Goal: Task Accomplishment & Management: Complete application form

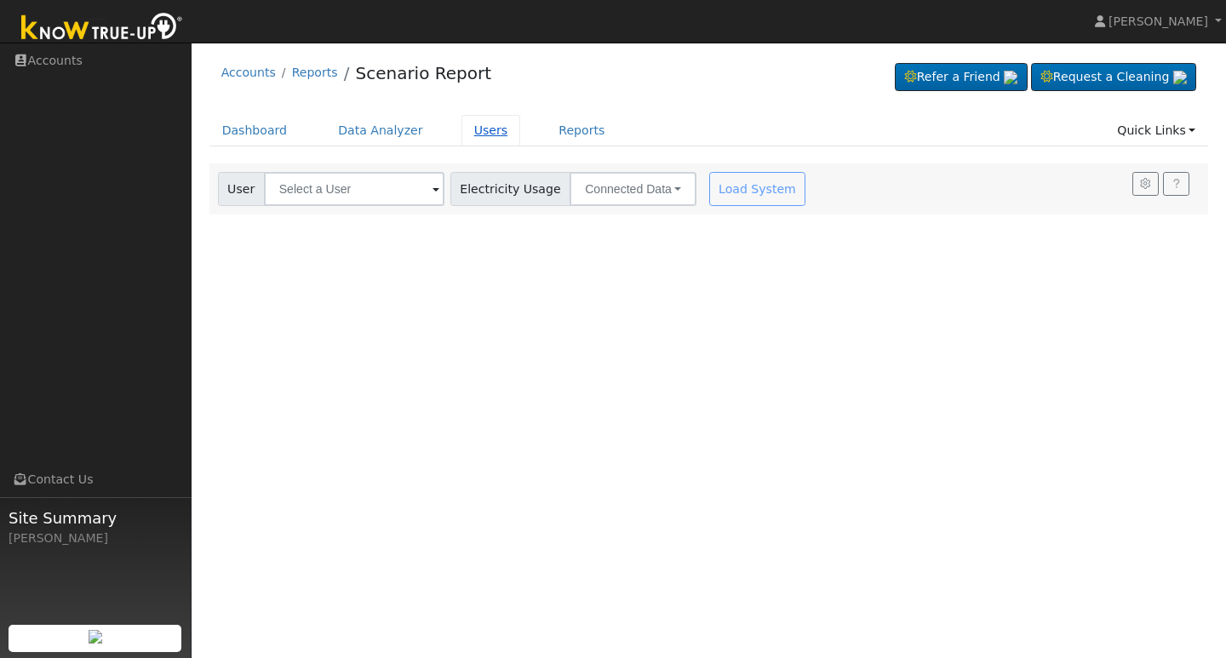
click at [484, 132] on link "Users" at bounding box center [491, 130] width 60 height 31
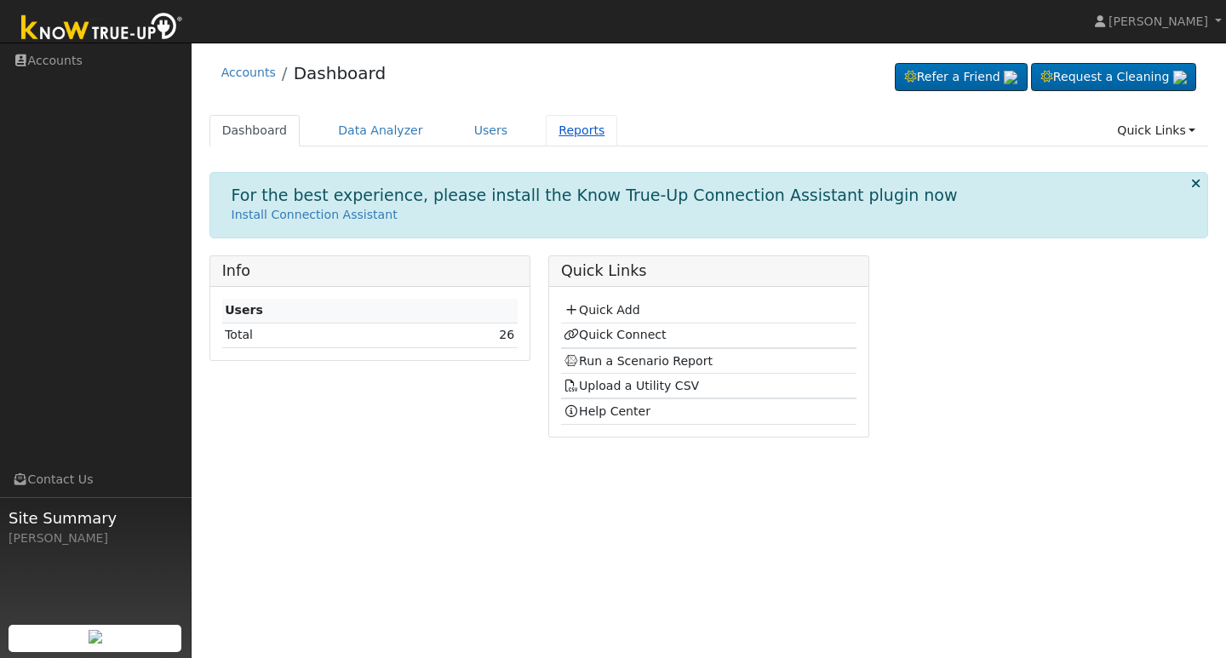
click at [558, 131] on link "Reports" at bounding box center [581, 130] width 71 height 31
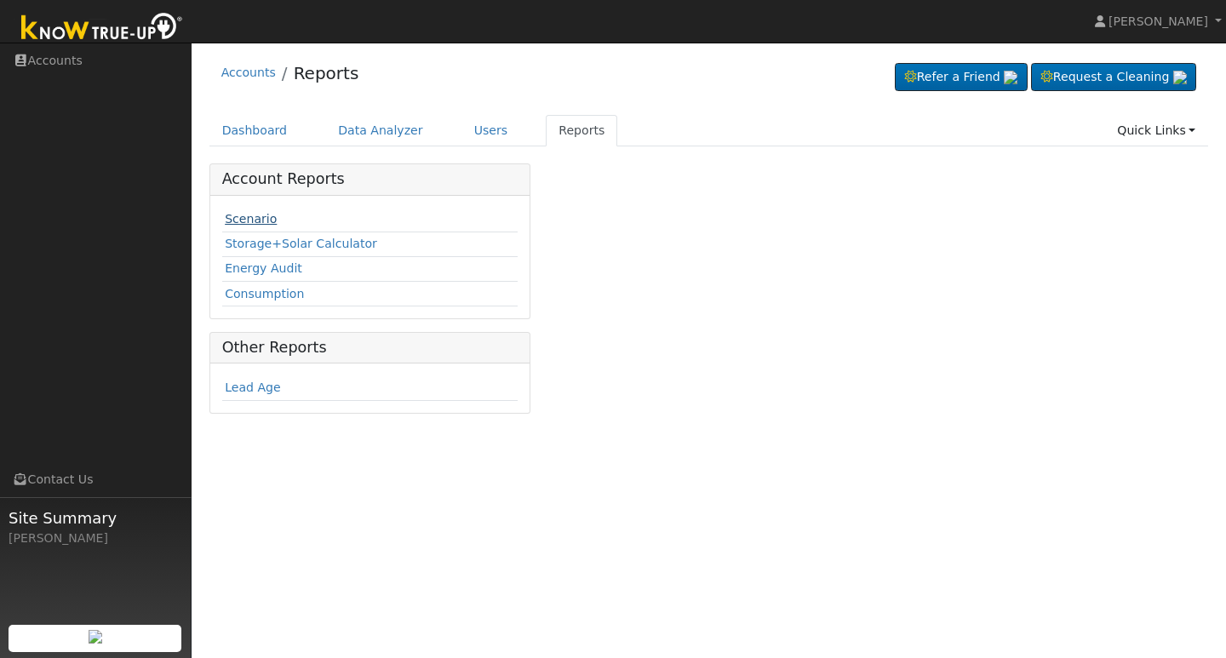
click at [259, 220] on link "Scenario" at bounding box center [251, 219] width 52 height 14
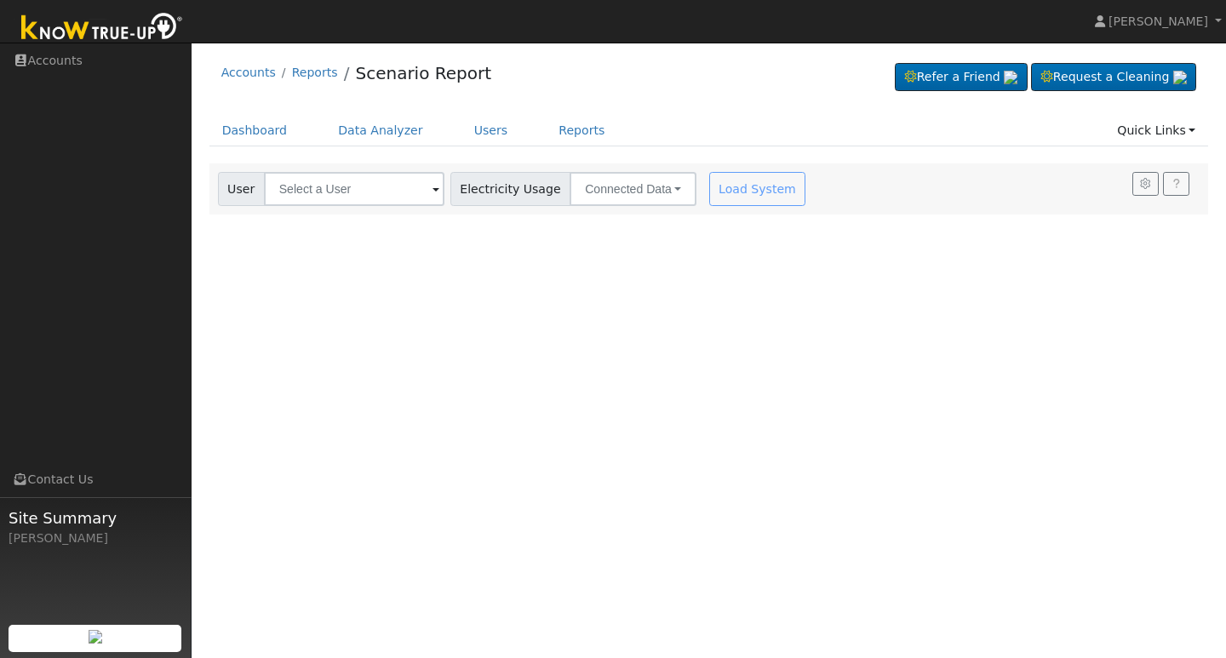
click at [432, 190] on span at bounding box center [435, 190] width 7 height 20
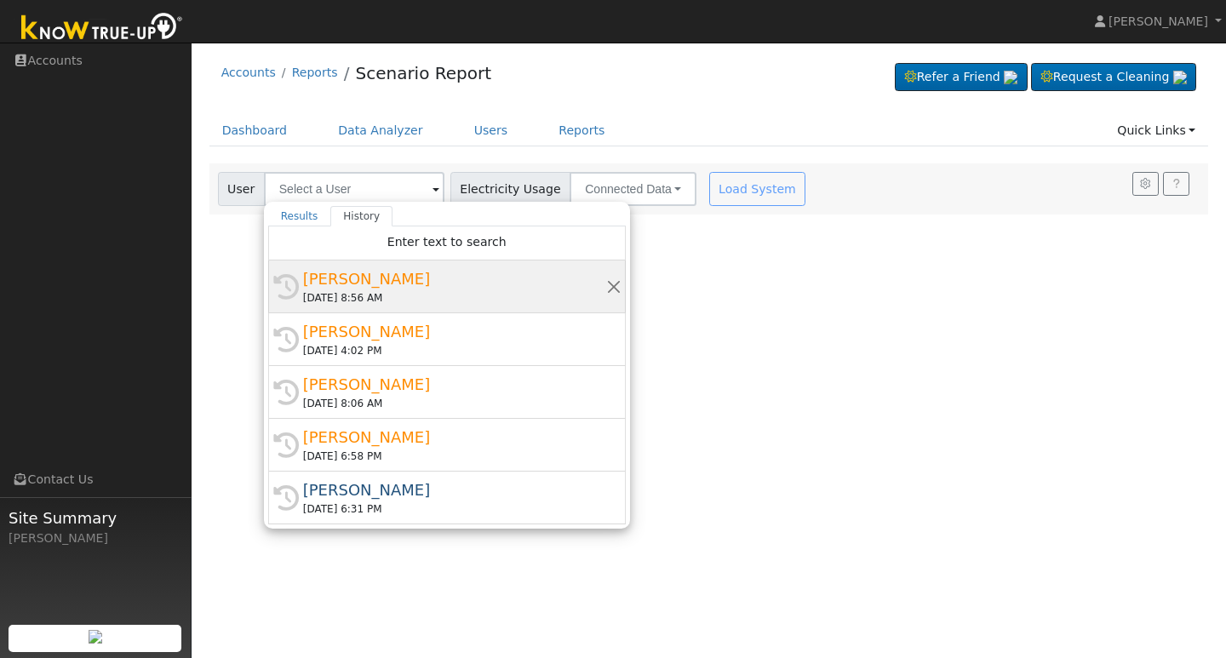
click at [382, 290] on div "[DATE] 8:56 AM" at bounding box center [454, 297] width 303 height 15
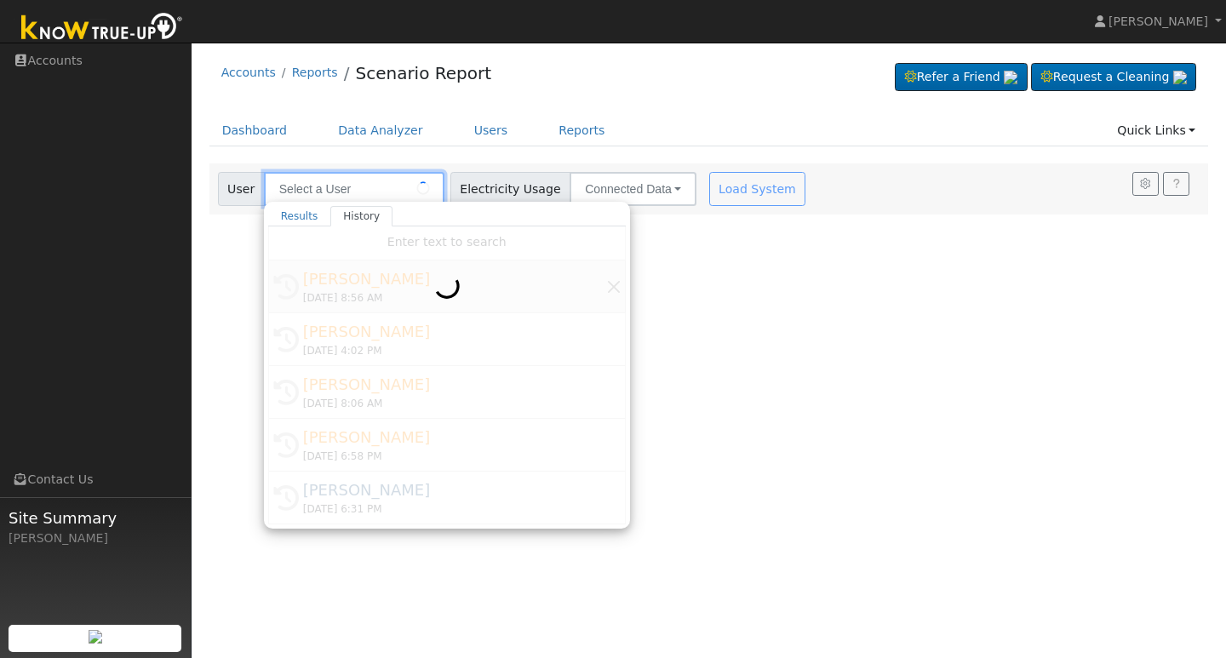
type input "[PERSON_NAME]"
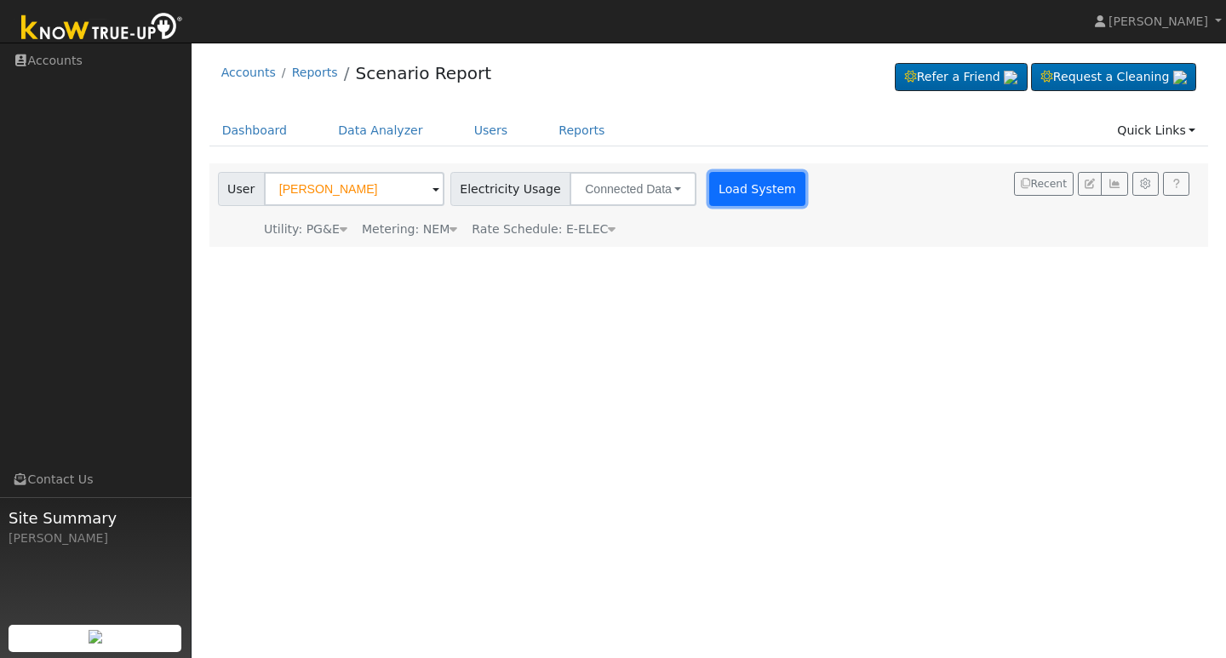
click at [740, 183] on button "Load System" at bounding box center [757, 189] width 97 height 34
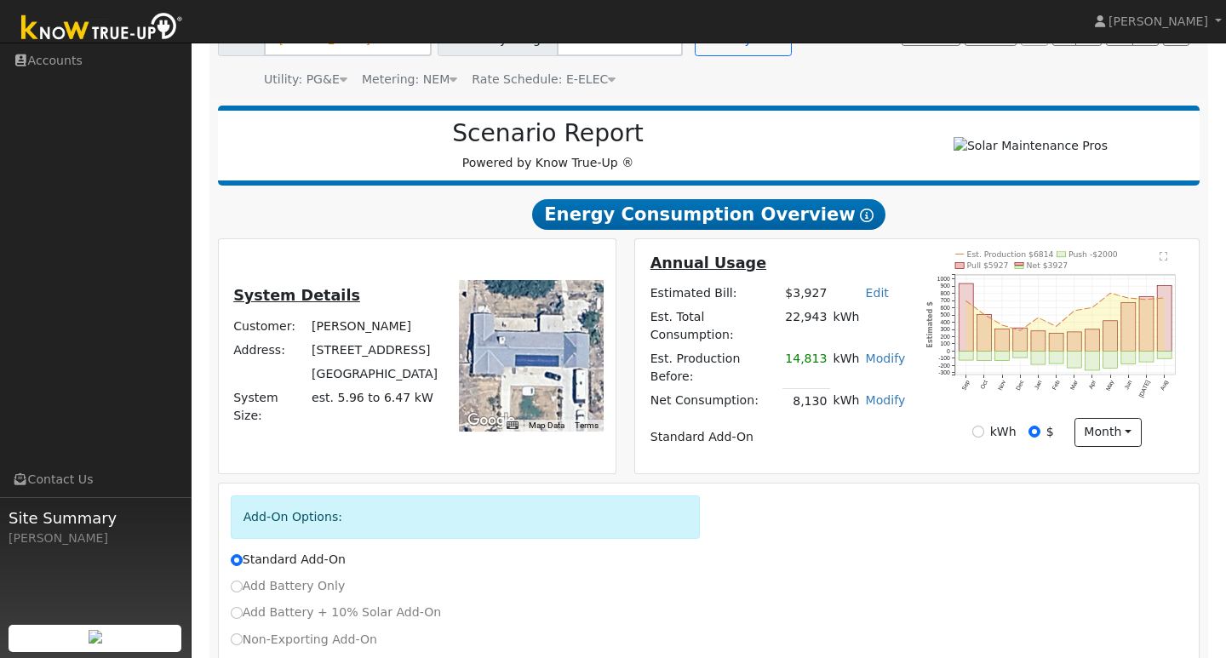
scroll to position [146, 0]
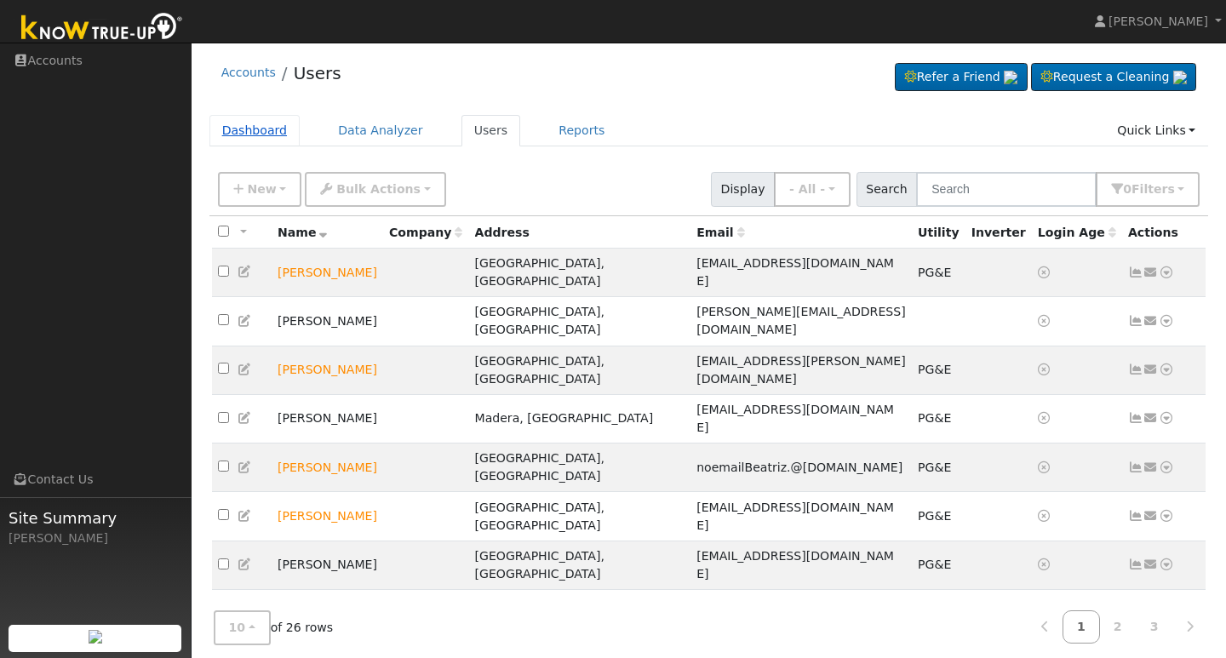
click at [246, 129] on link "Dashboard" at bounding box center [254, 130] width 91 height 31
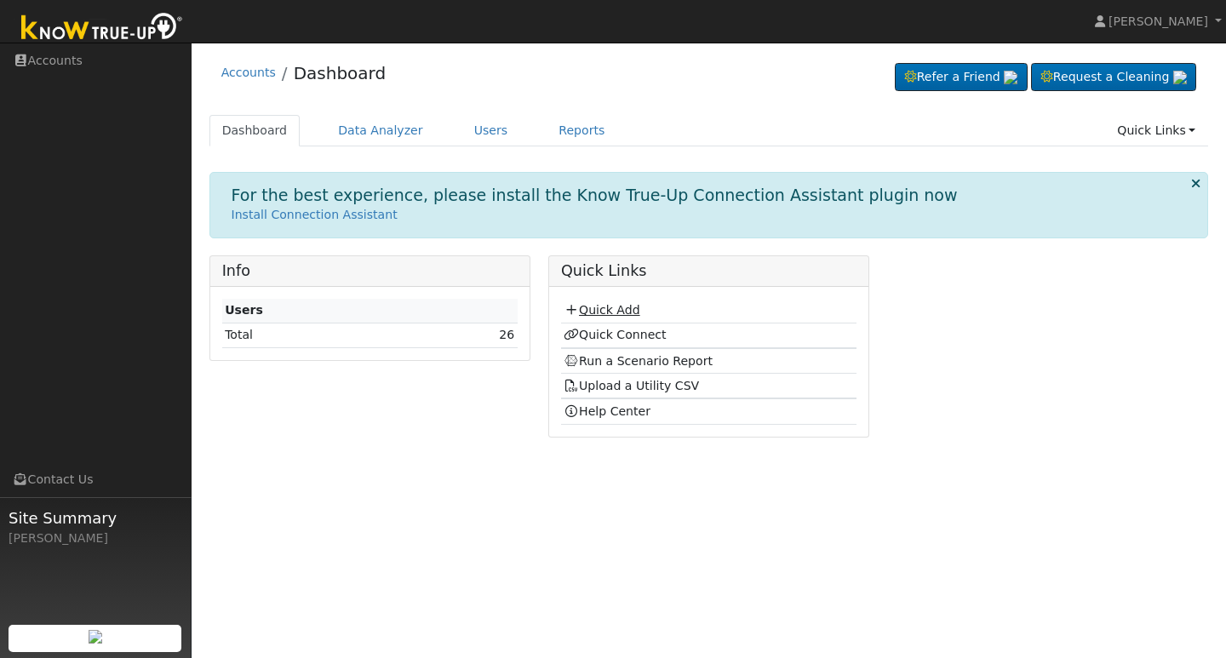
click at [616, 311] on link "Quick Add" at bounding box center [601, 310] width 76 height 14
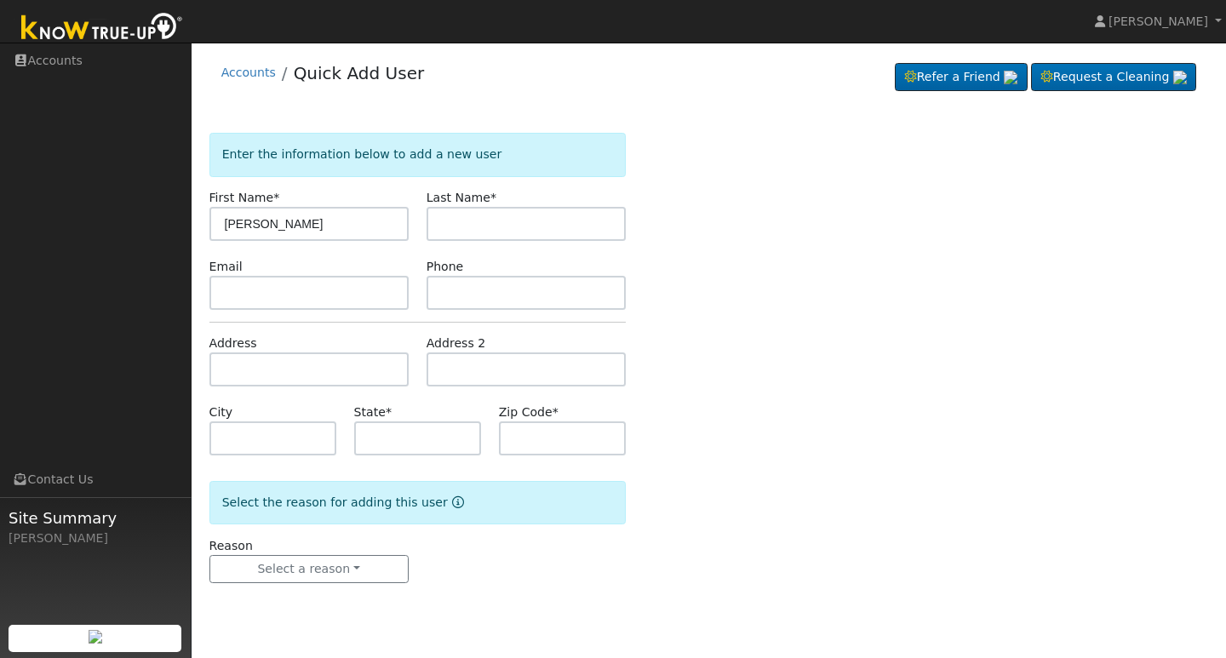
type input "[PERSON_NAME]"
click at [217, 293] on input "text" at bounding box center [308, 293] width 199 height 34
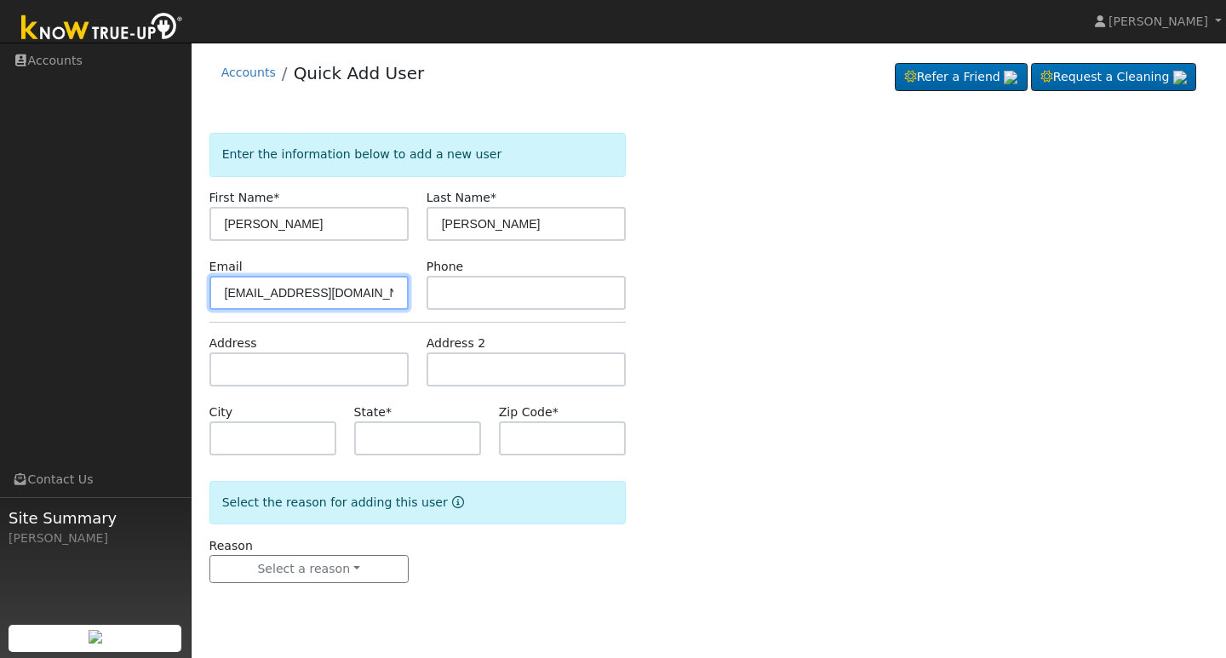
scroll to position [0, 3]
type input "chenterodriguez559@gmail.com"
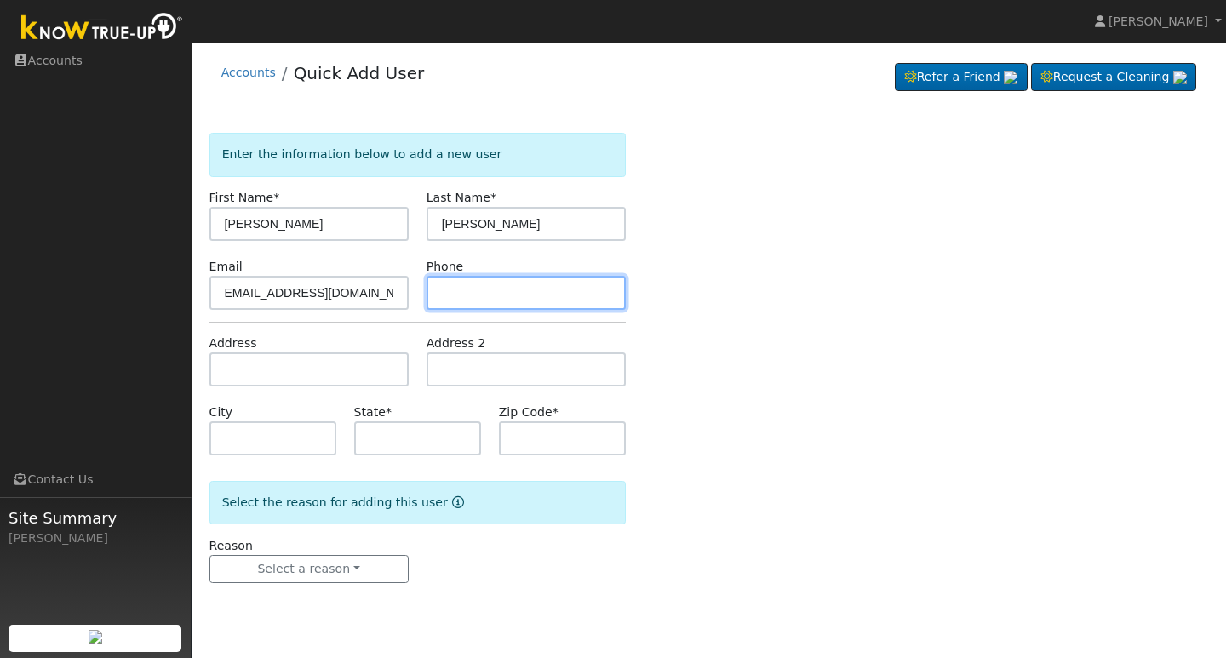
scroll to position [0, 0]
click at [451, 283] on input "text" at bounding box center [525, 293] width 199 height 34
type input "9"
type input "(559) 474-6607"
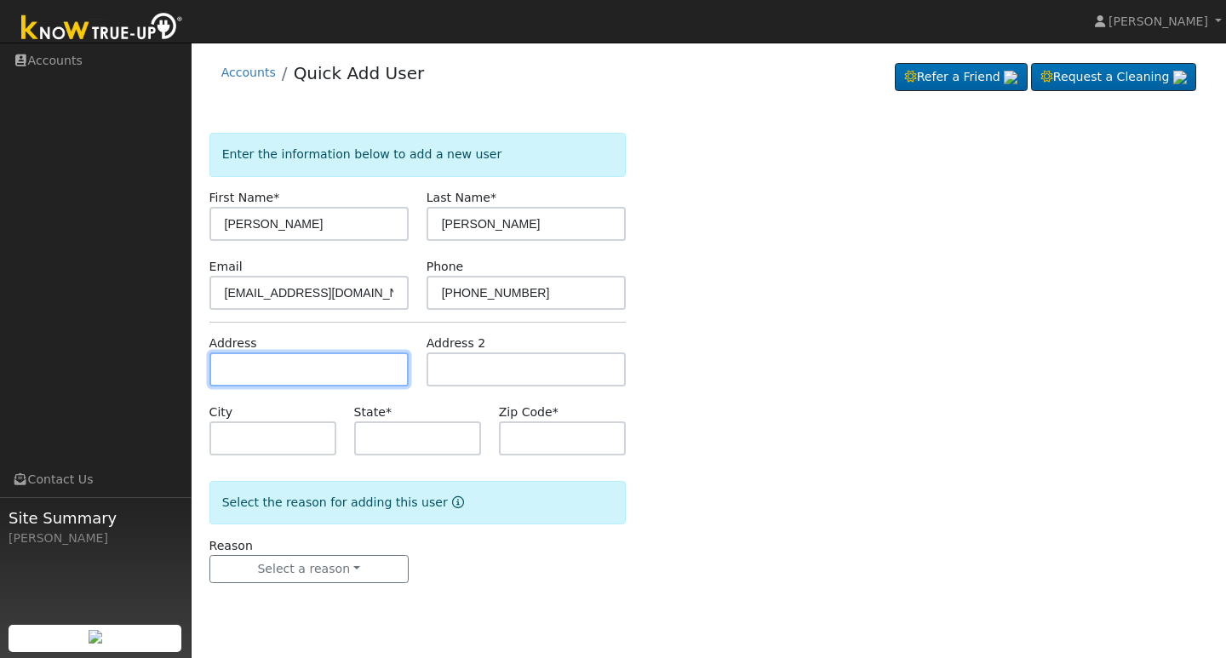
click at [237, 368] on input "text" at bounding box center [308, 369] width 199 height 34
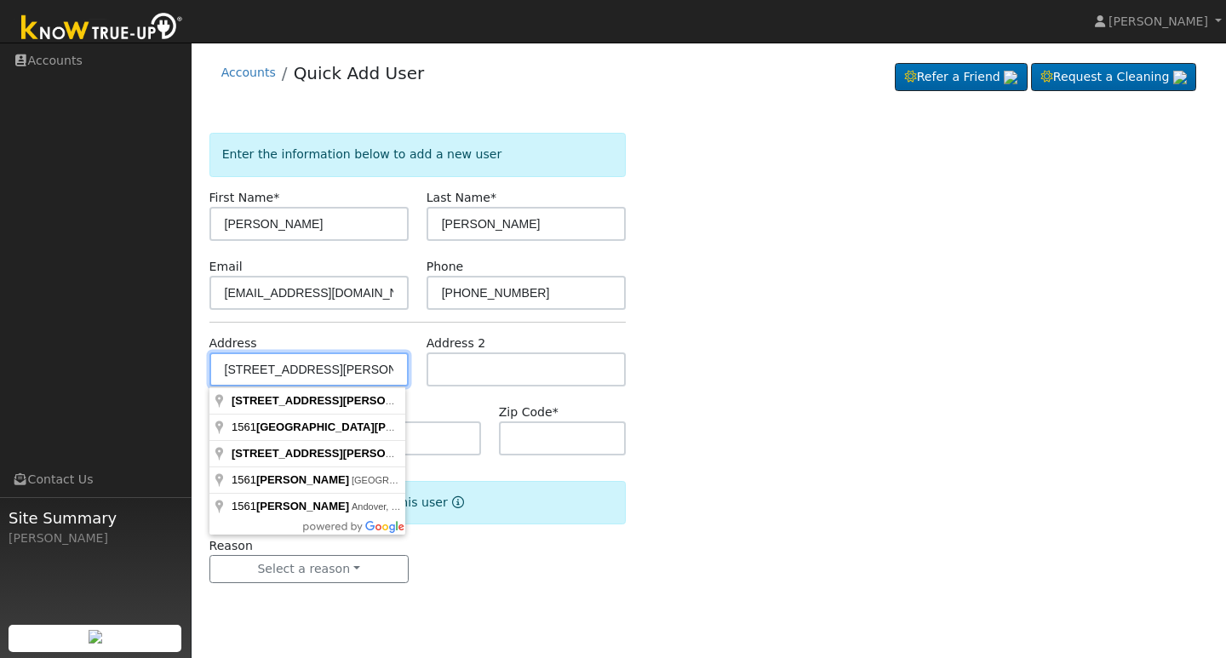
type input "1561 Debra Lane"
click at [675, 394] on div "Enter the information below to add a new user First Name * Vince Last Name * Ro…" at bounding box center [708, 375] width 999 height 484
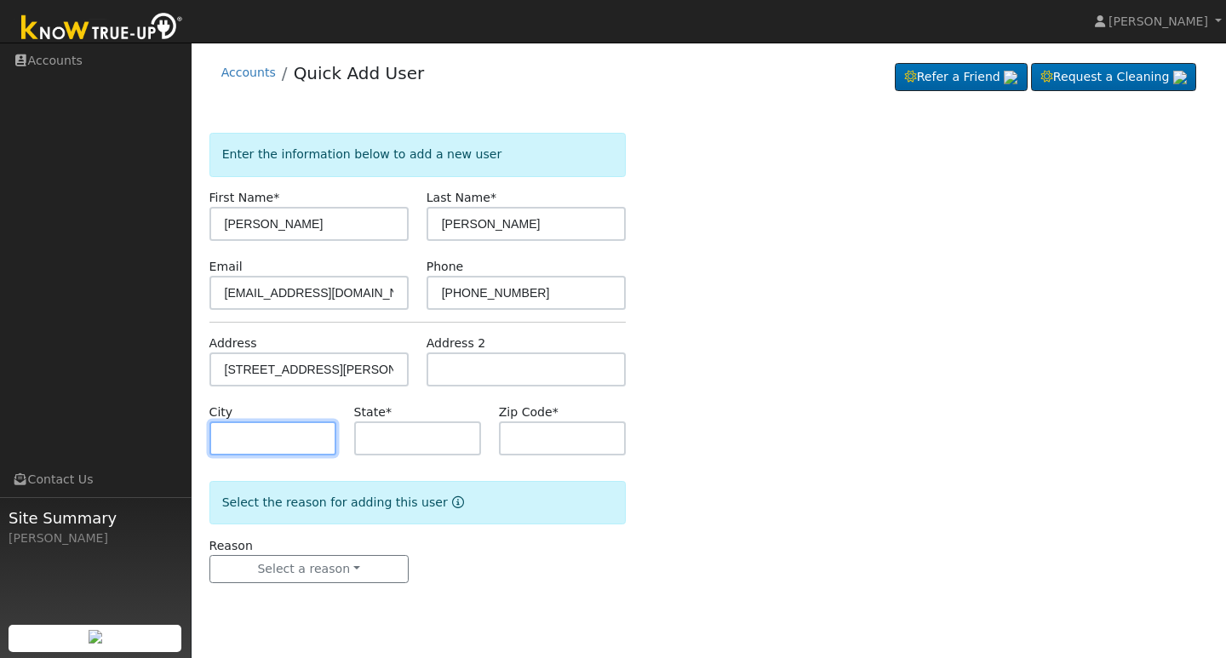
click at [227, 432] on input "text" at bounding box center [272, 438] width 127 height 34
type input "Madera"
type input "CA"
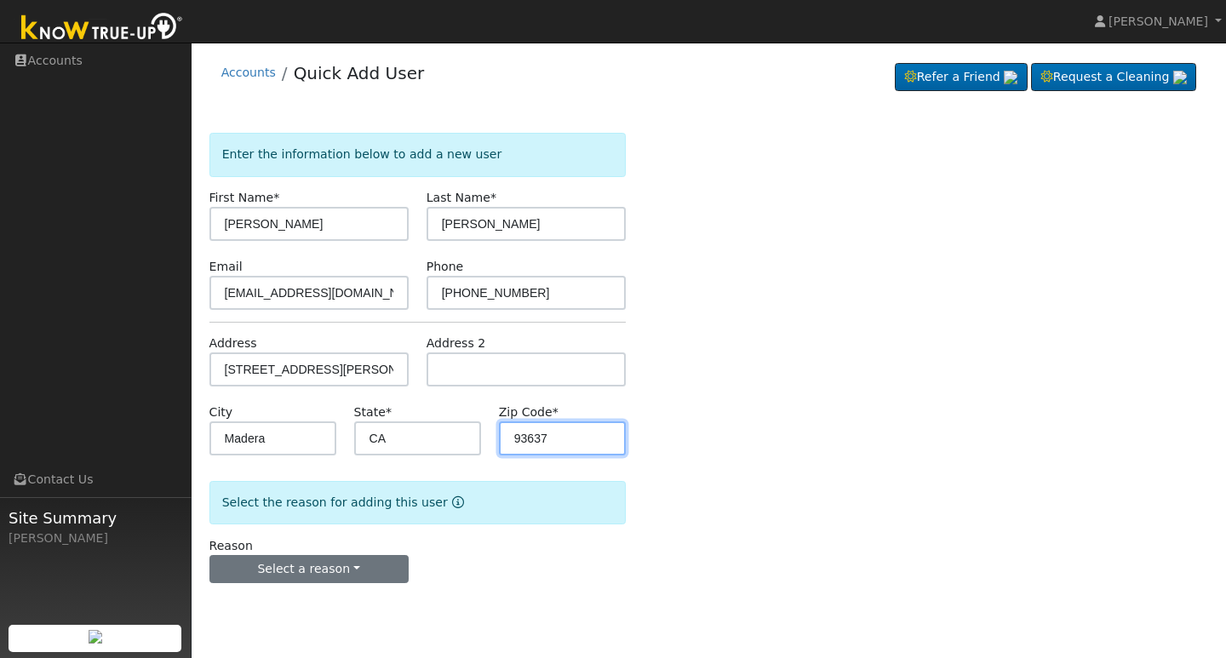
type input "93637"
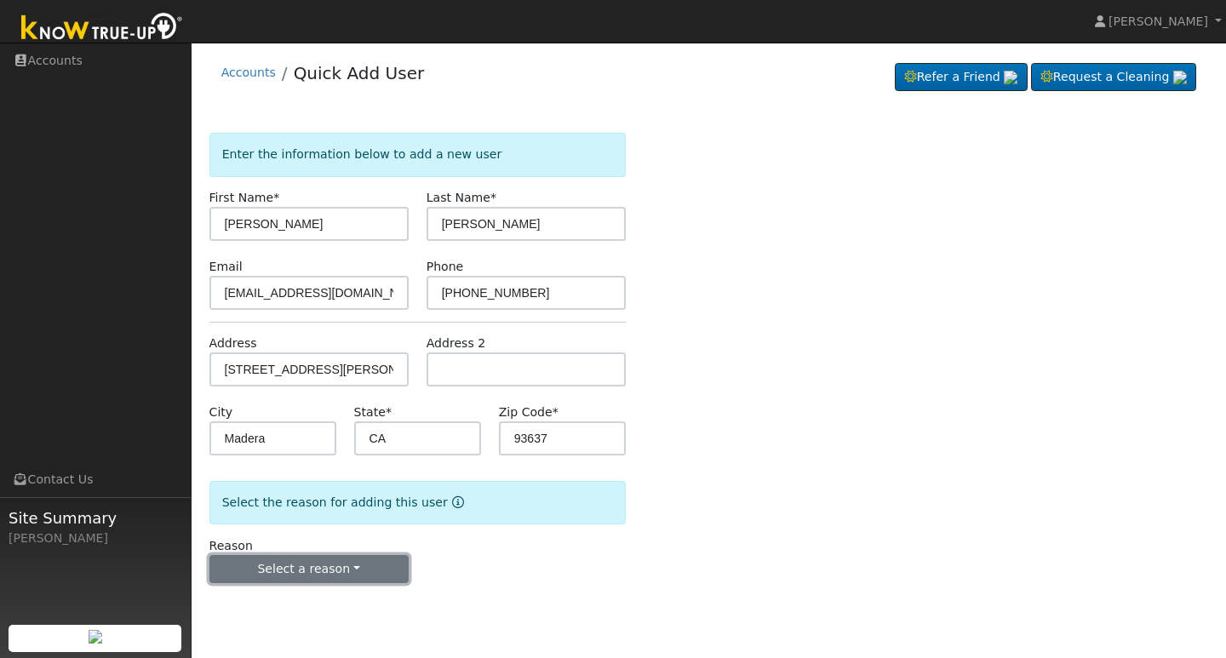
click at [354, 564] on button "Select a reason" at bounding box center [308, 569] width 199 height 29
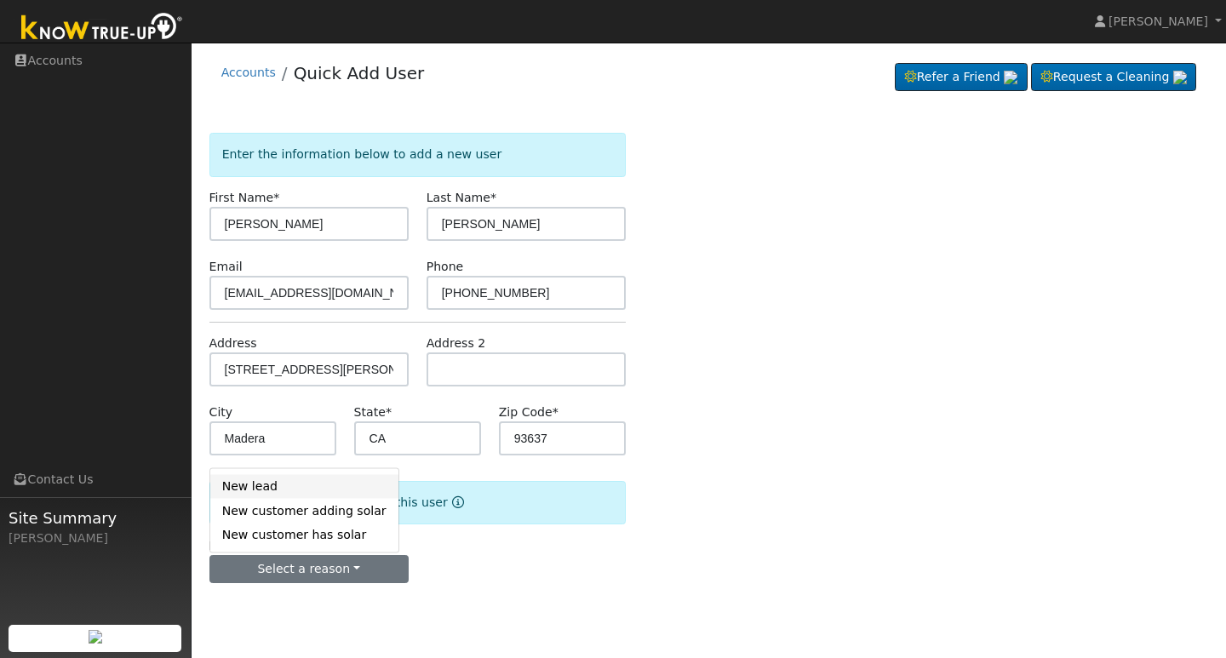
click at [260, 489] on link "New lead" at bounding box center [304, 486] width 188 height 24
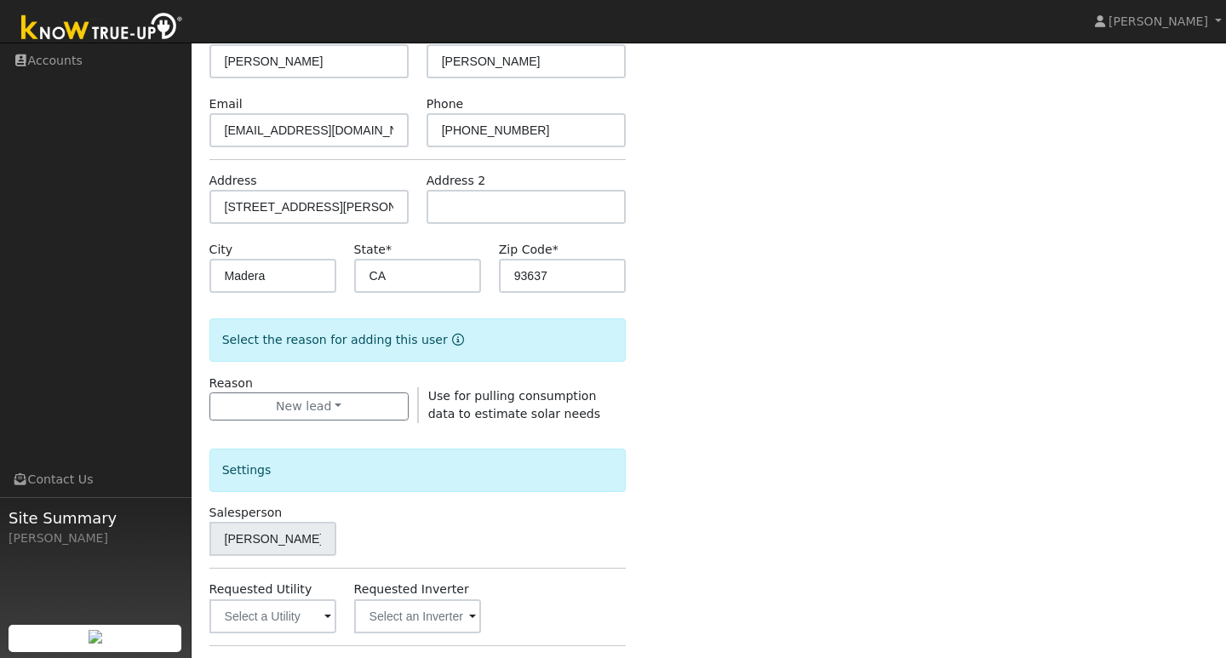
scroll to position [168, 0]
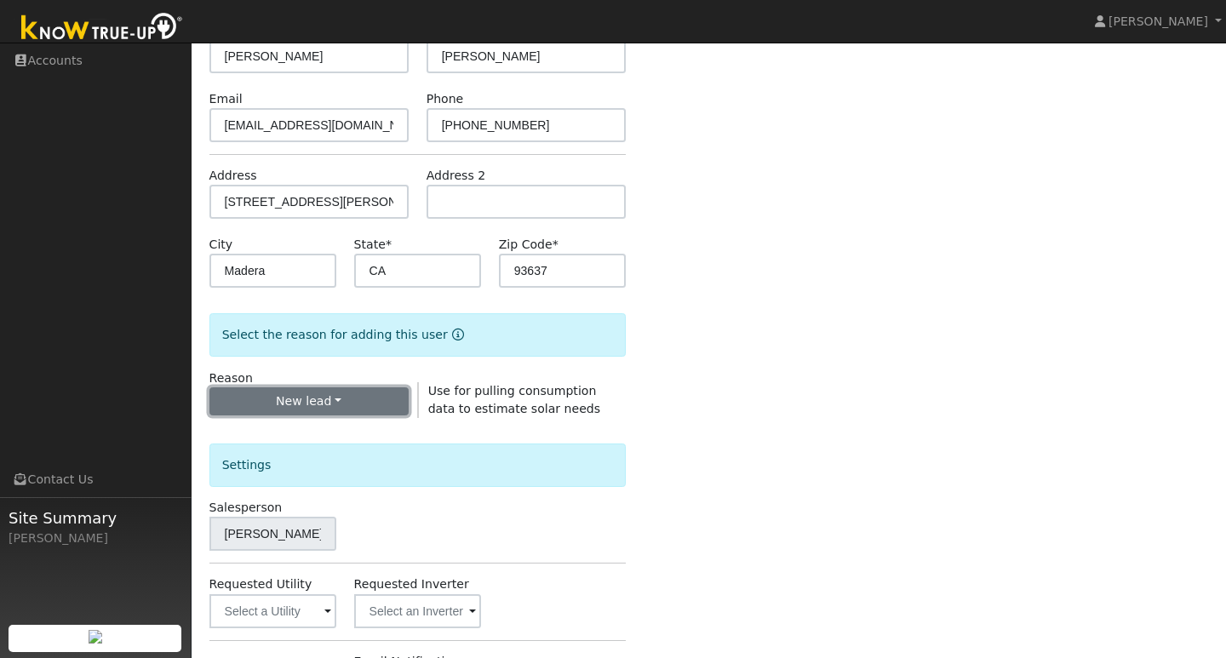
click at [352, 402] on button "New lead" at bounding box center [308, 401] width 199 height 29
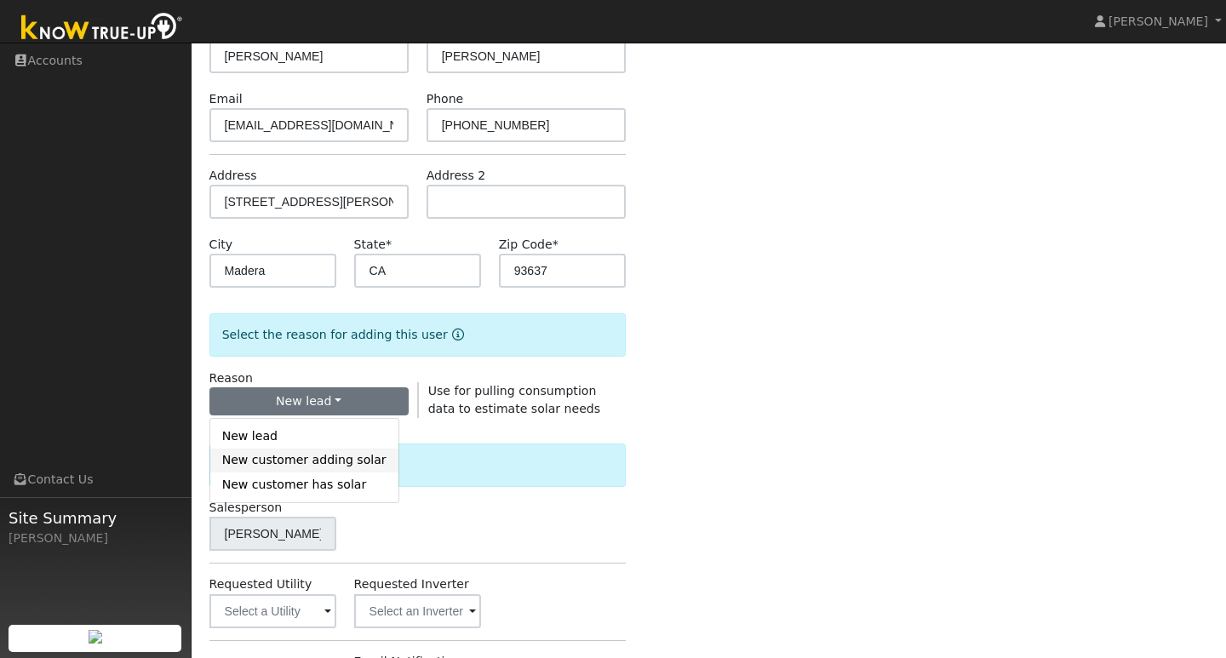
click at [328, 464] on link "New customer adding solar" at bounding box center [304, 461] width 188 height 24
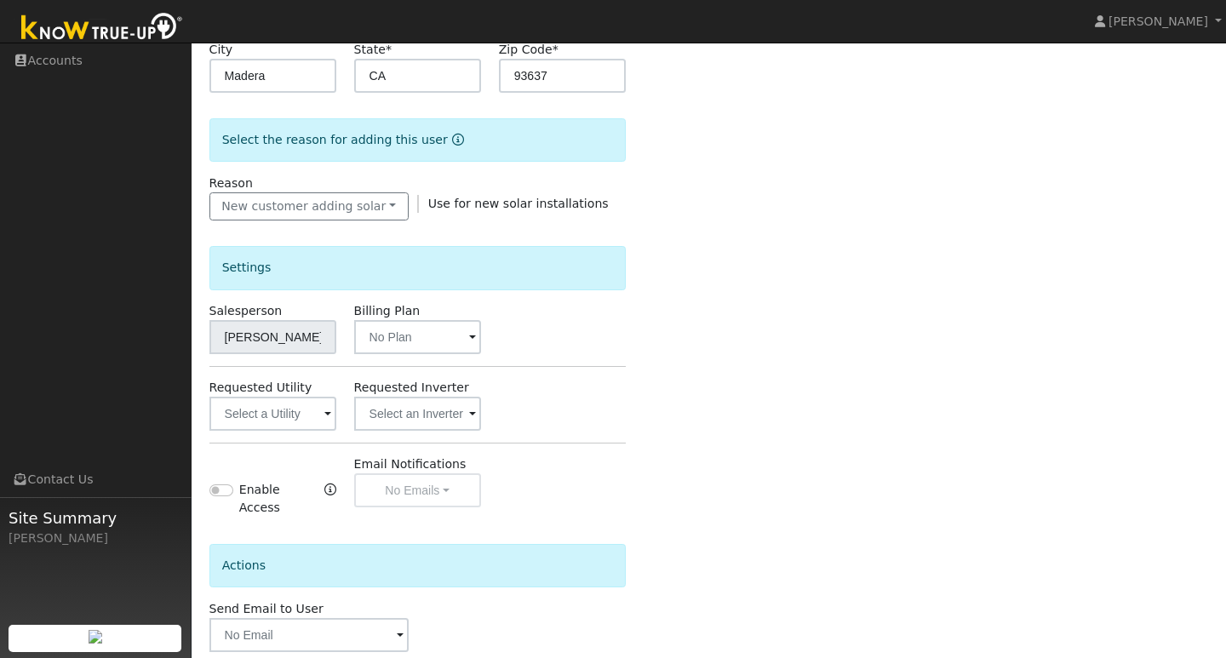
scroll to position [368, 0]
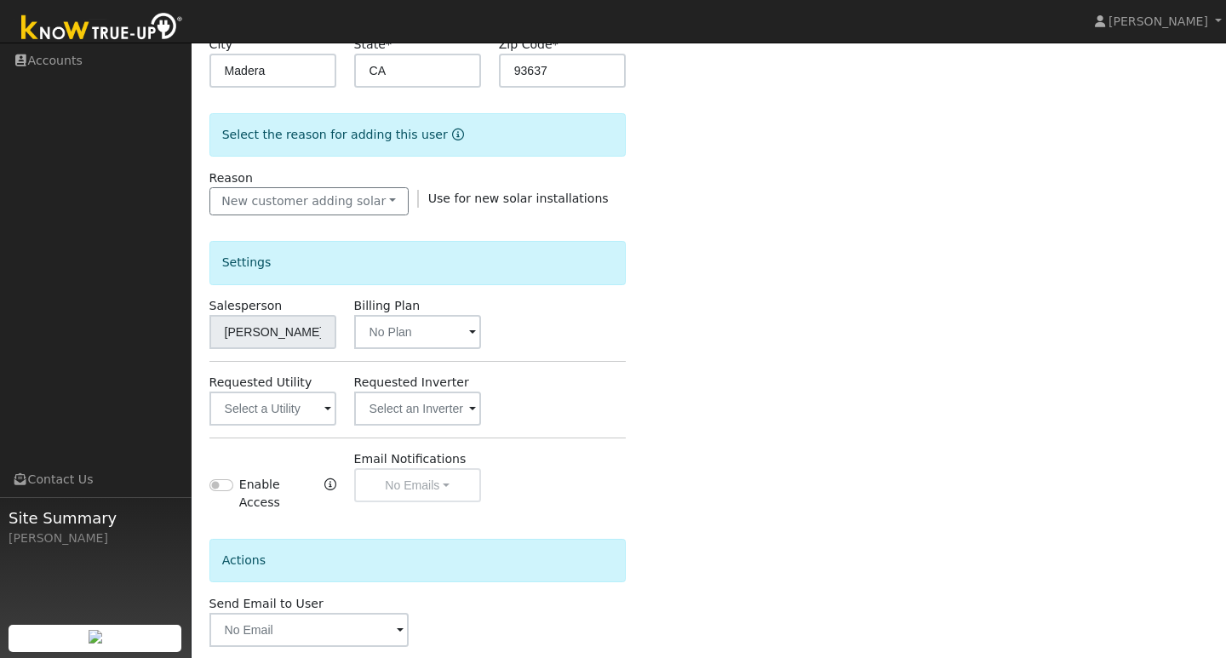
click at [324, 402] on span at bounding box center [327, 410] width 7 height 20
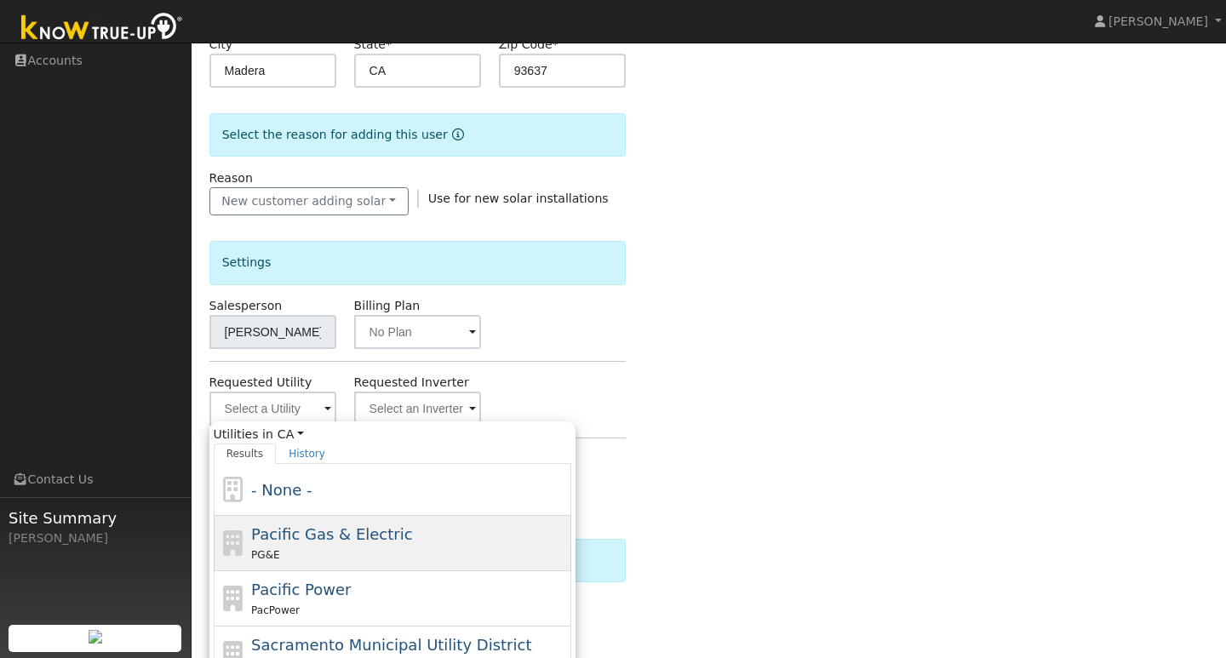
click at [294, 543] on span "Pacific Gas & Electric" at bounding box center [331, 534] width 161 height 18
type input "Pacific Gas & Electric"
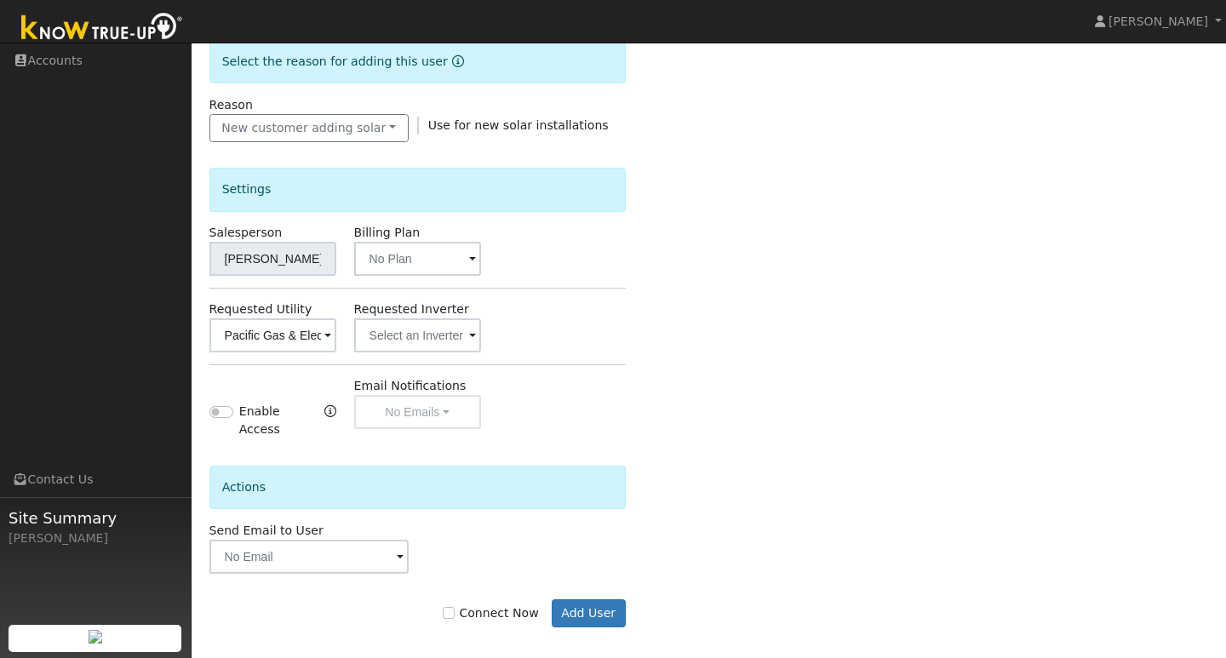
scroll to position [442, 0]
click at [454, 606] on input "Connect Now" at bounding box center [449, 612] width 12 height 12
checkbox input "true"
click at [584, 598] on button "Add User" at bounding box center [589, 612] width 74 height 29
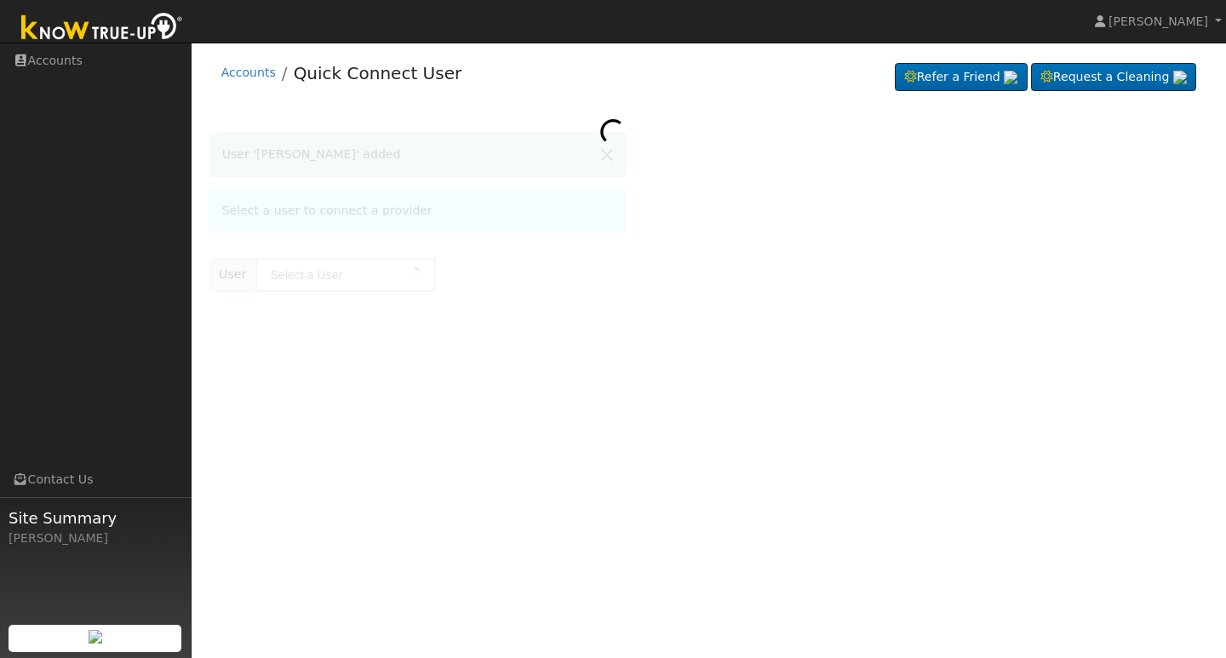
type input "[PERSON_NAME]"
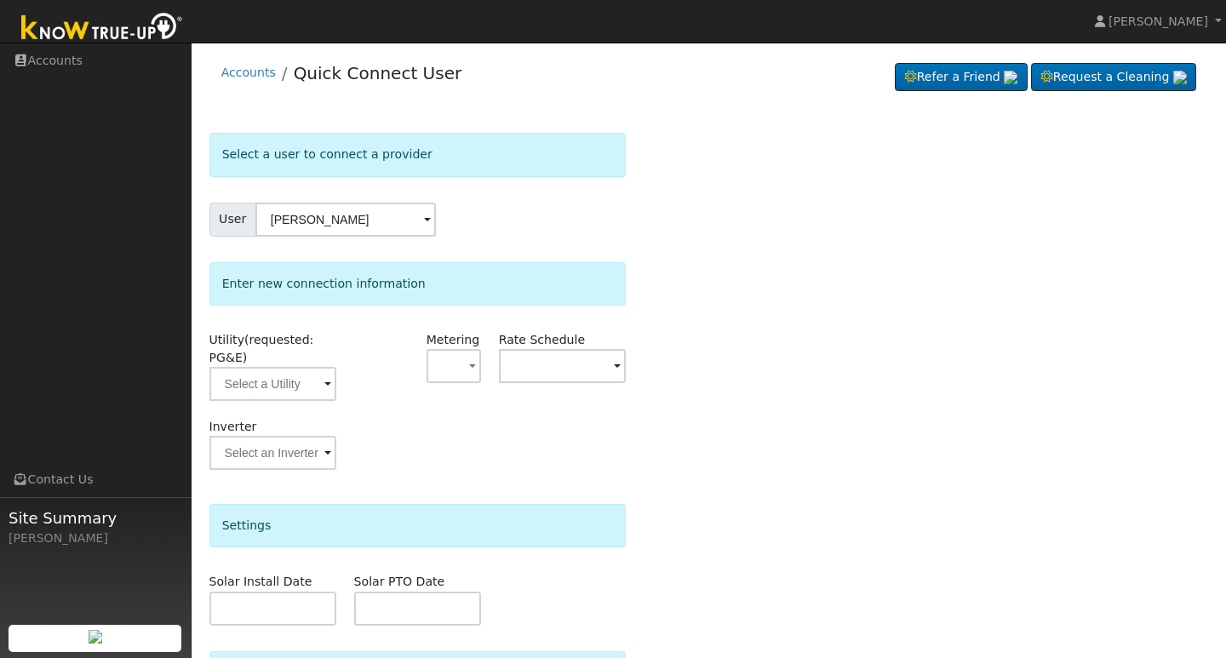
click at [618, 367] on span at bounding box center [617, 367] width 7 height 20
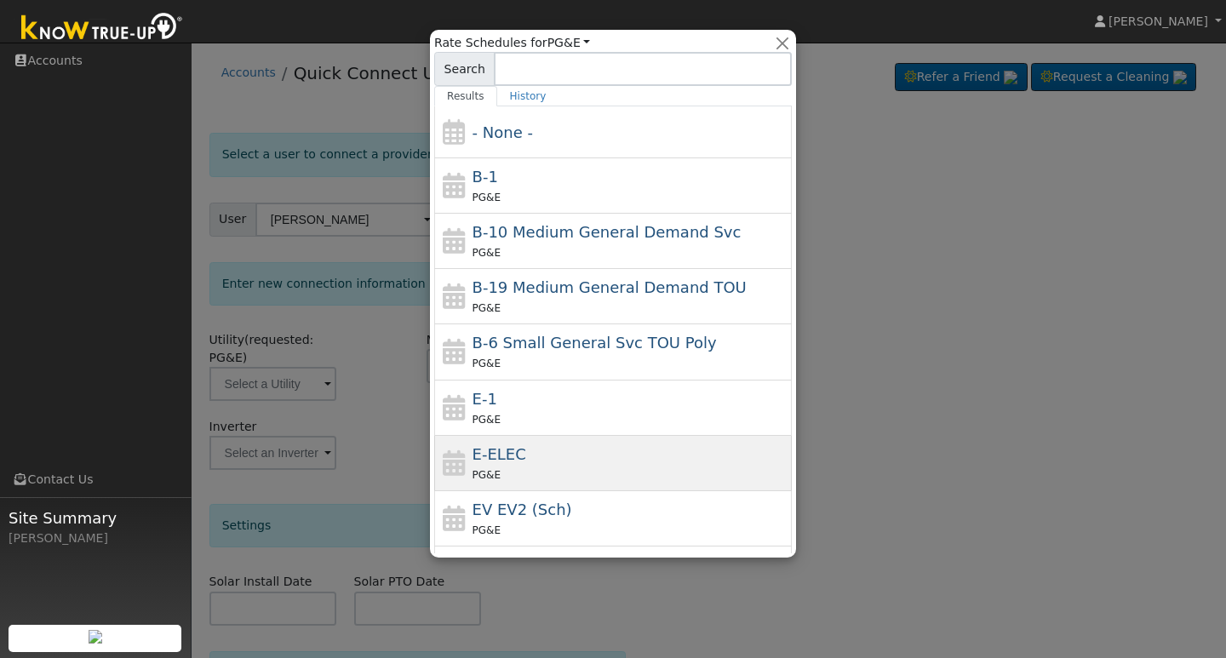
click at [553, 466] on div "PG&E" at bounding box center [630, 475] width 316 height 18
type input "E-ELEC"
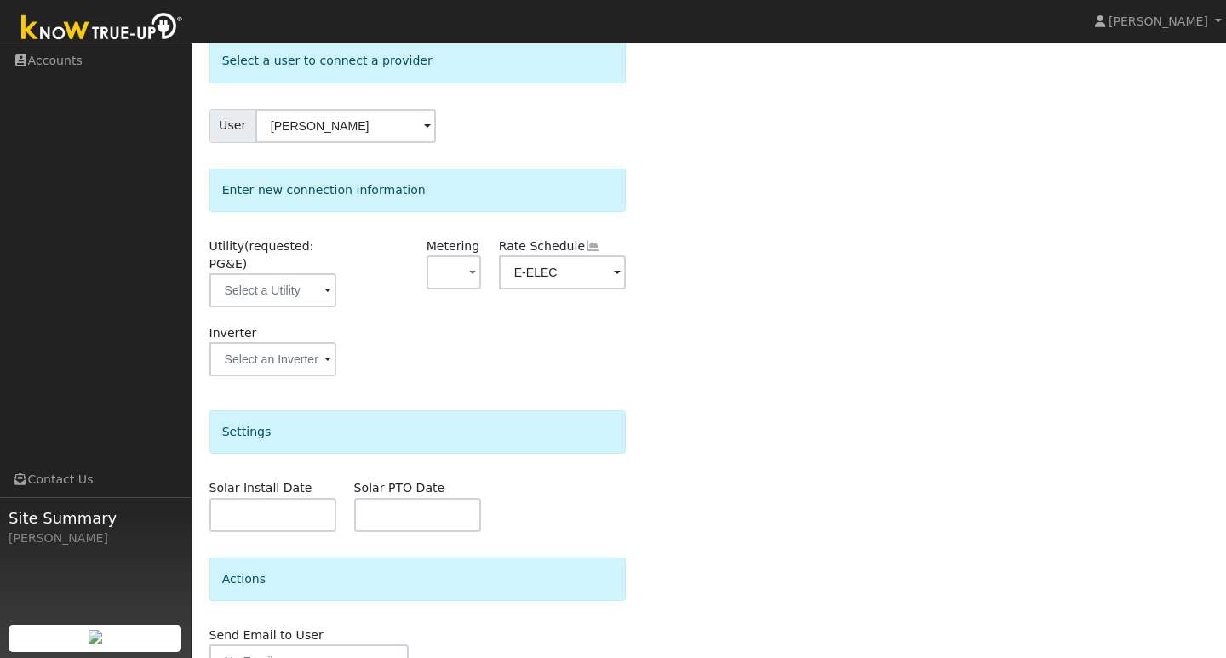
scroll to position [104, 0]
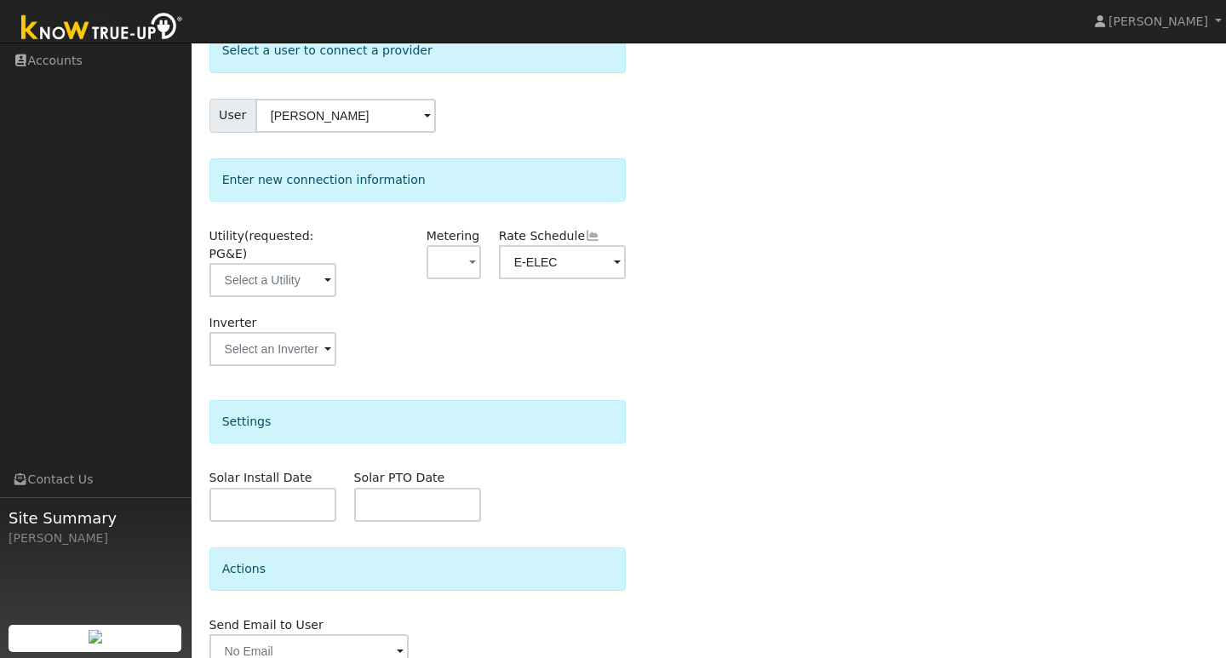
click at [327, 283] on span at bounding box center [327, 281] width 7 height 20
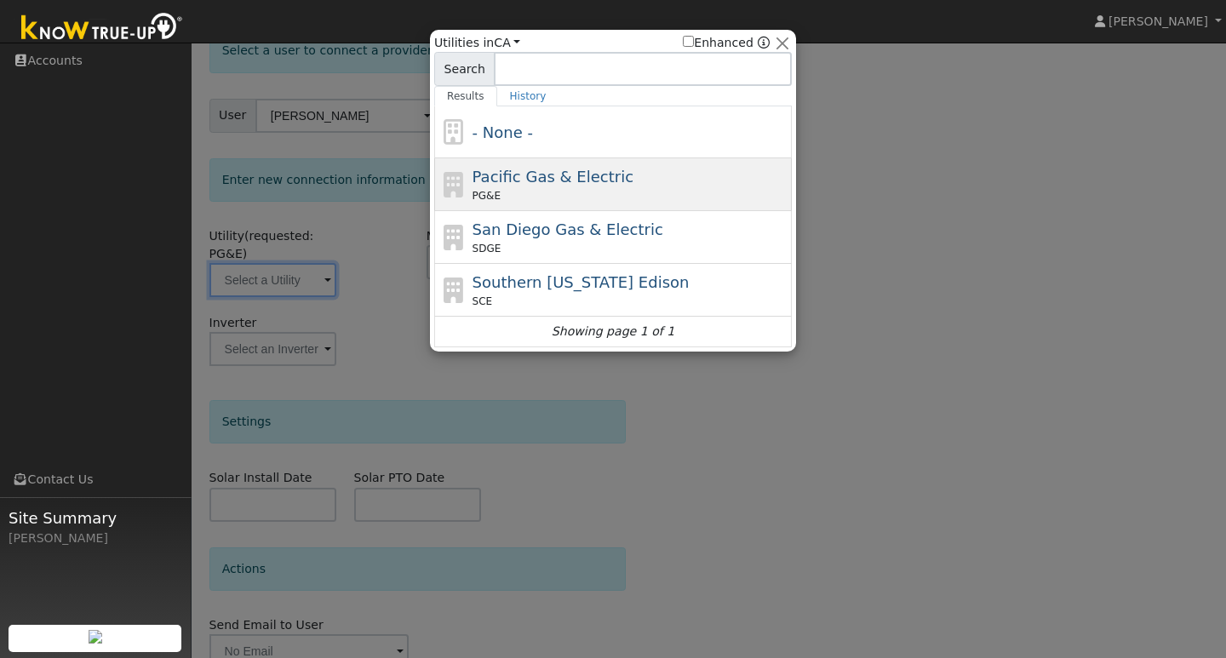
click at [498, 191] on div "PG&E" at bounding box center [630, 195] width 316 height 15
type input "PG&E"
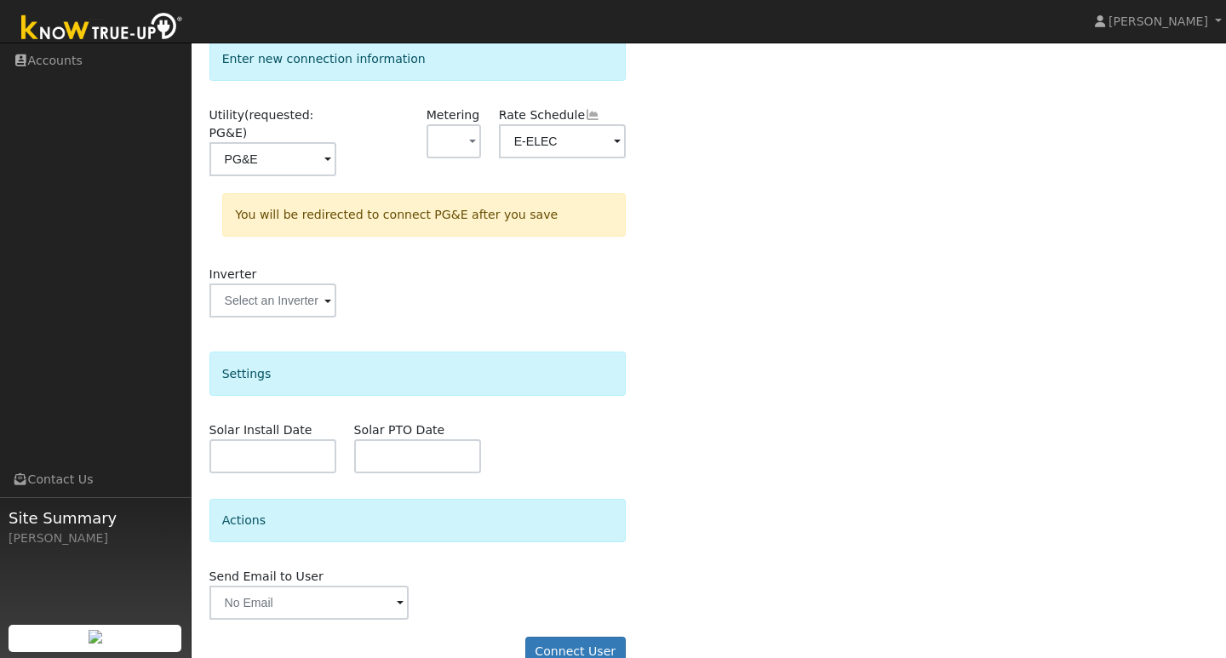
scroll to position [258, 0]
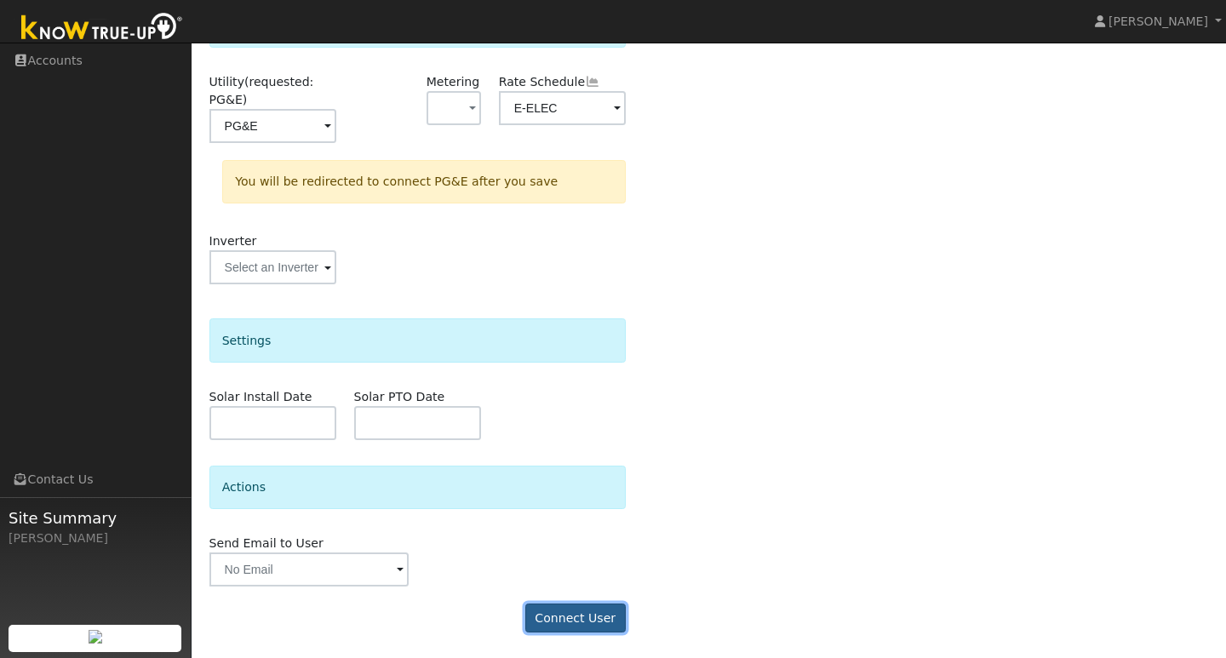
click at [596, 615] on button "Connect User" at bounding box center [575, 617] width 100 height 29
